Goal: Navigation & Orientation: Find specific page/section

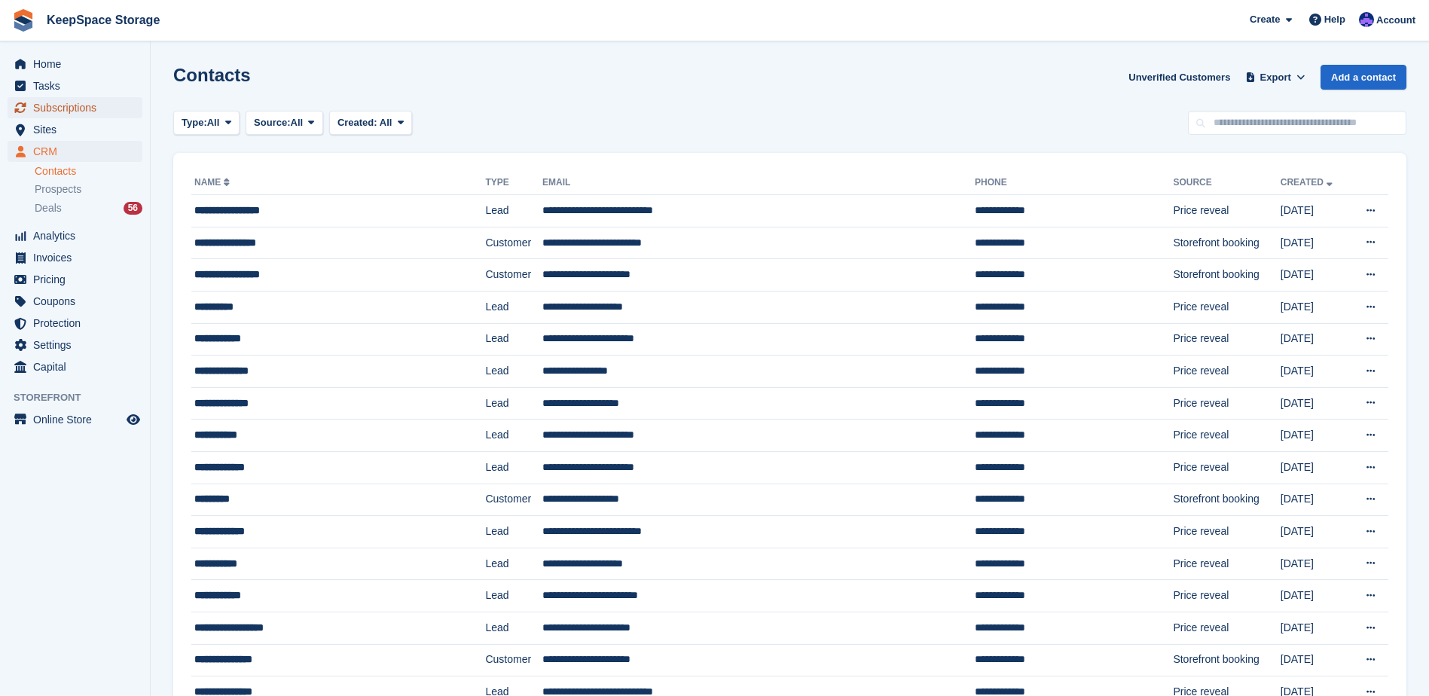
click at [81, 108] on span "Subscriptions" at bounding box center [78, 107] width 90 height 21
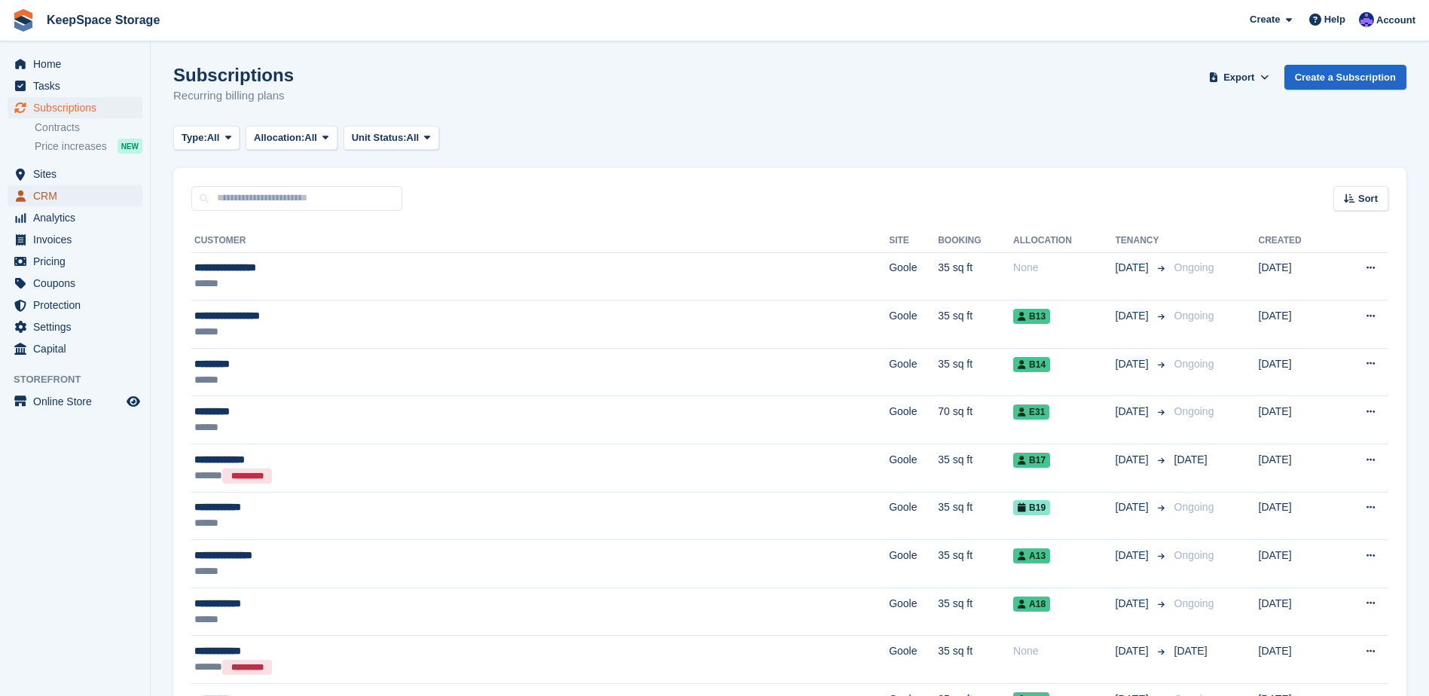
click at [64, 191] on span "CRM" at bounding box center [78, 195] width 90 height 21
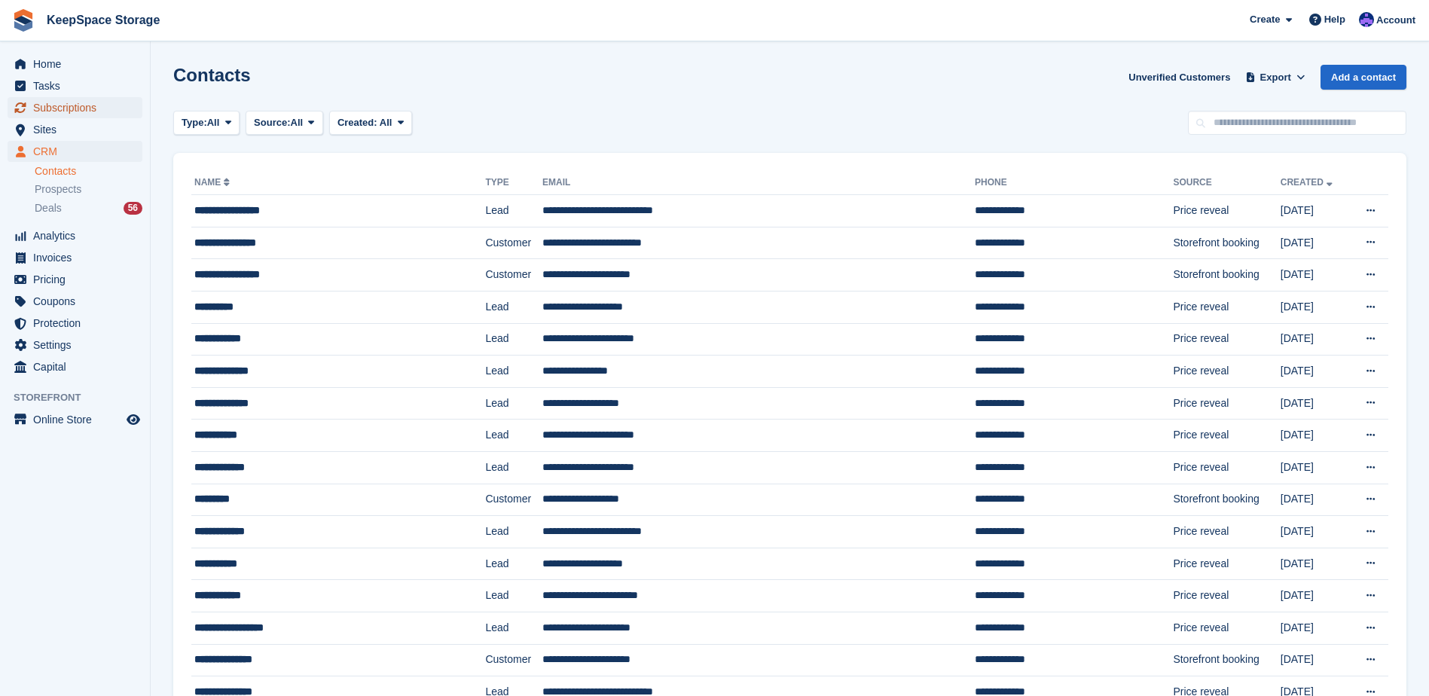
click at [54, 111] on span "Subscriptions" at bounding box center [78, 107] width 90 height 21
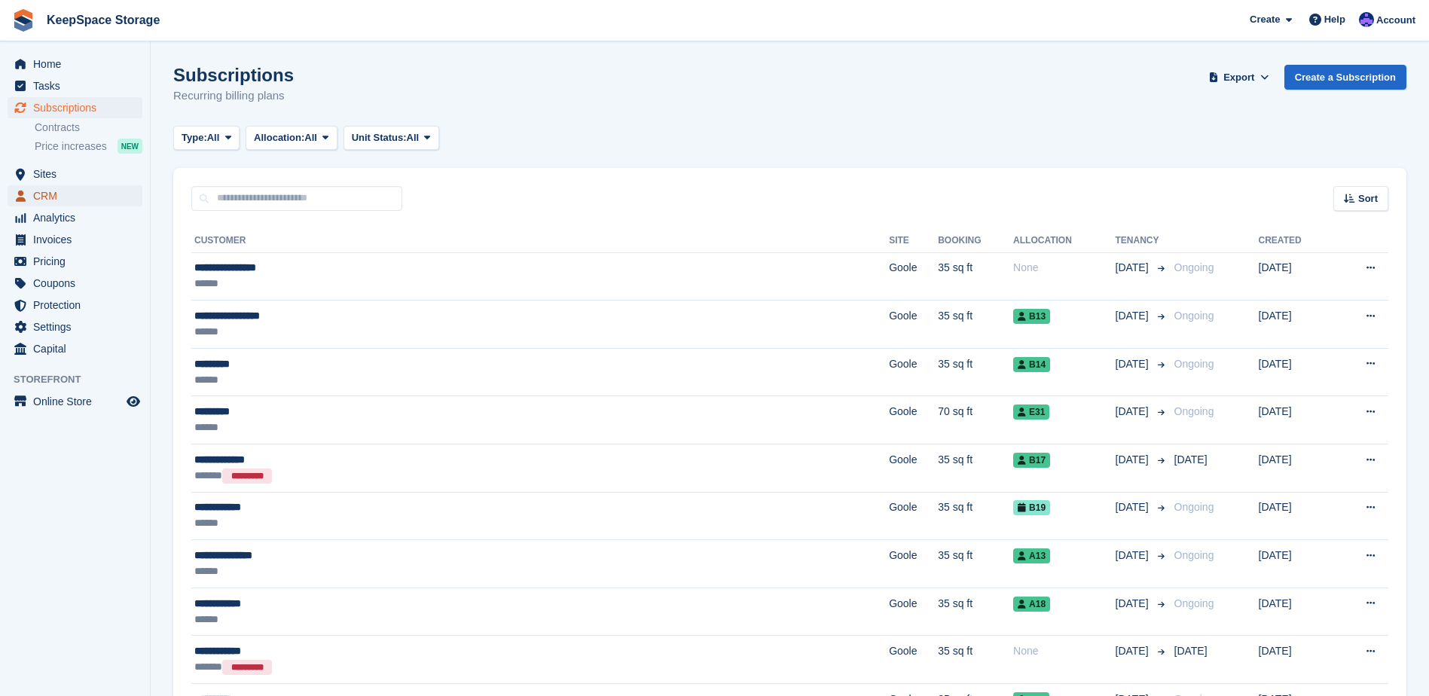
click at [114, 196] on span "CRM" at bounding box center [78, 195] width 90 height 21
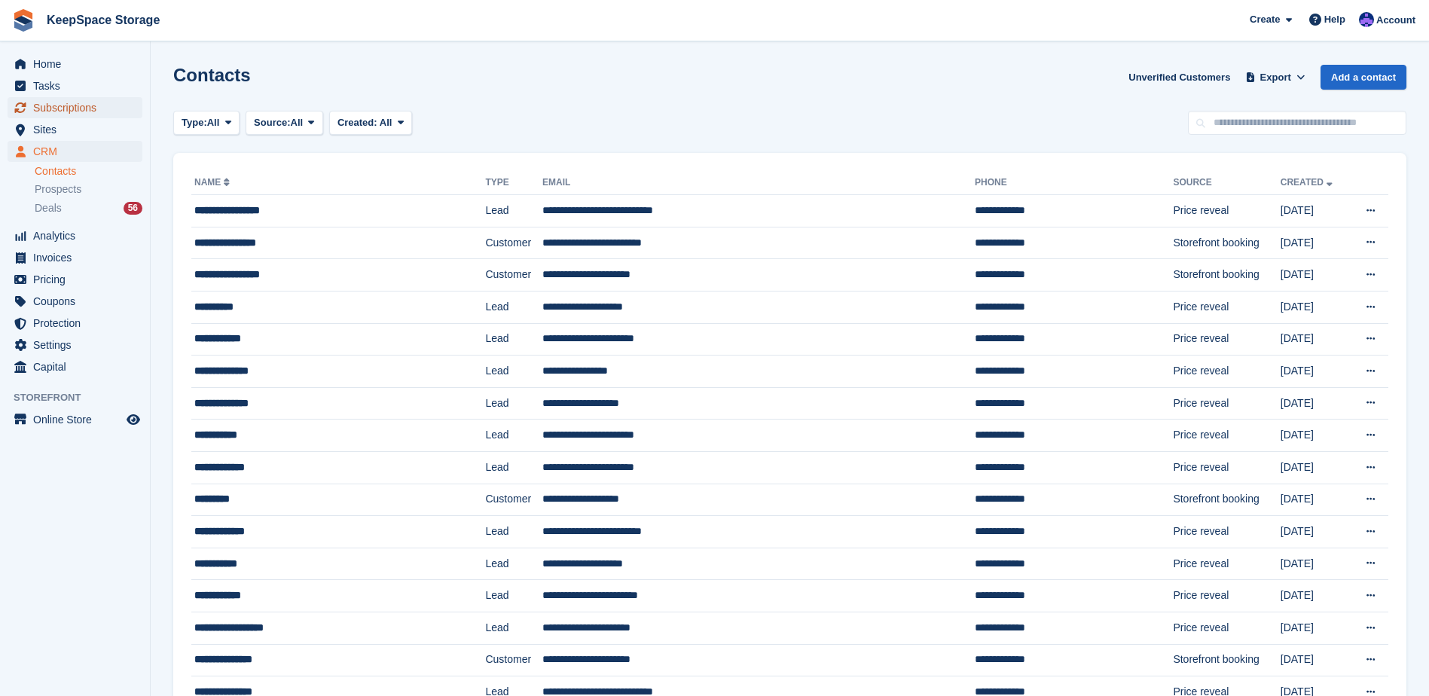
click at [105, 108] on span "Subscriptions" at bounding box center [78, 107] width 90 height 21
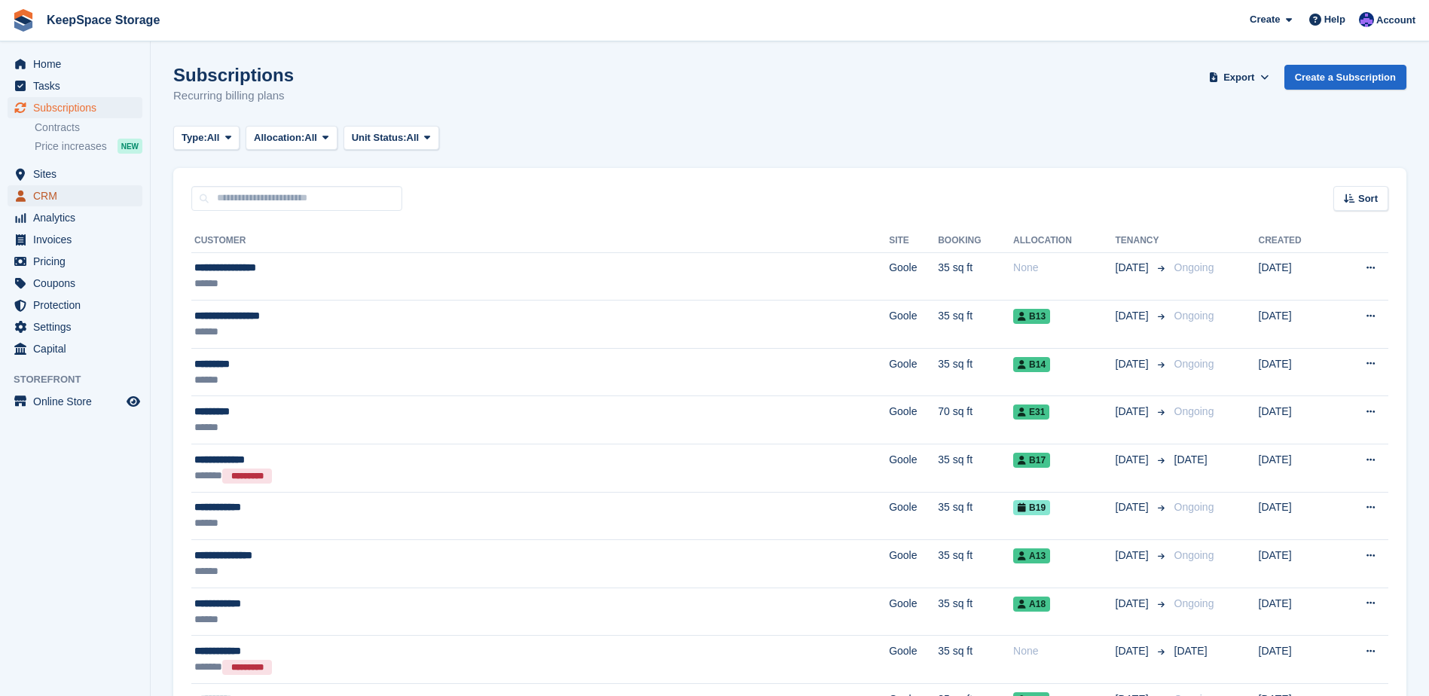
click at [75, 191] on span "CRM" at bounding box center [78, 195] width 90 height 21
